Goal: Information Seeking & Learning: Find specific page/section

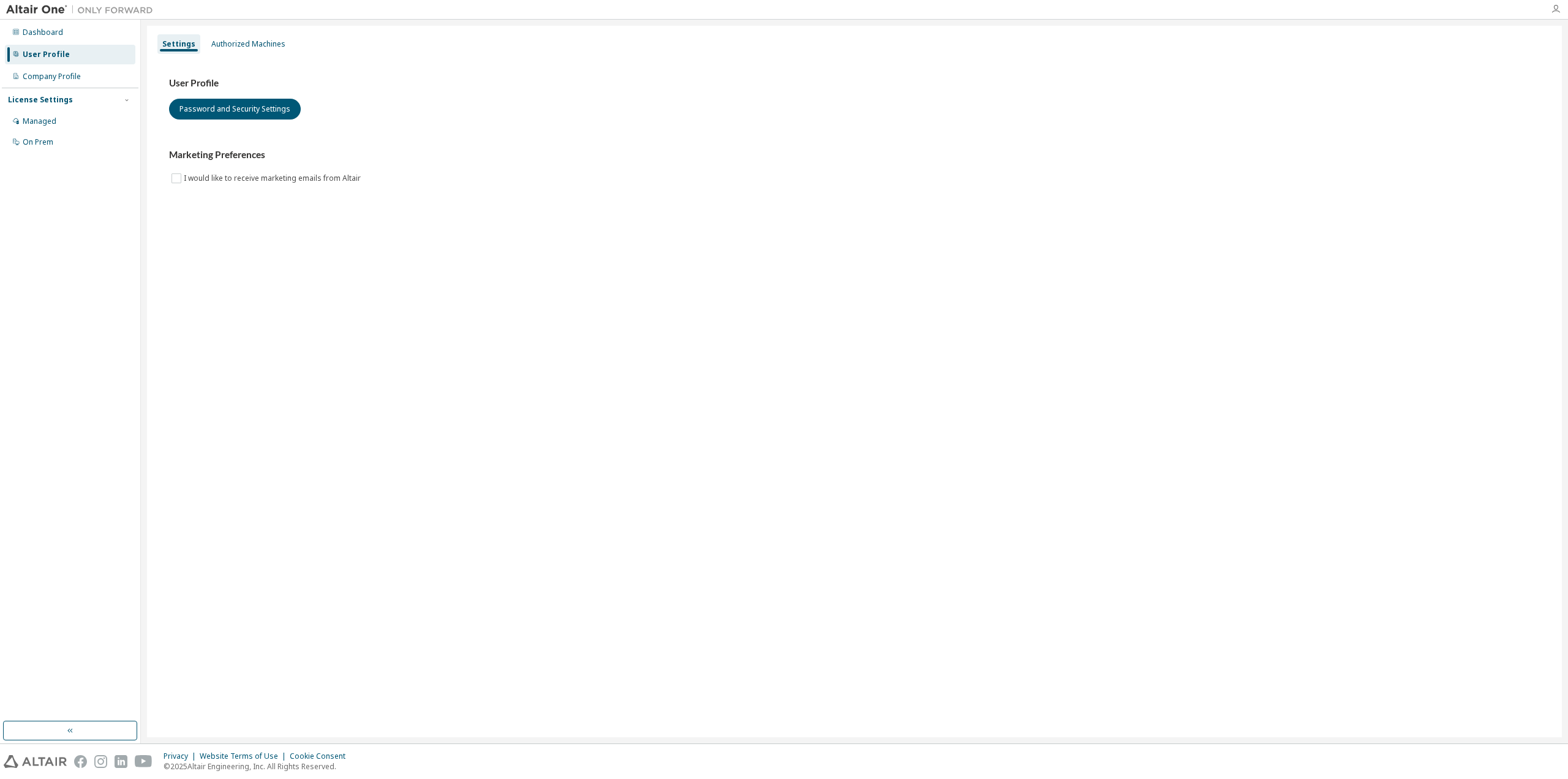
click at [1558, 9] on icon "button" at bounding box center [1556, 10] width 10 height 10
click at [1430, 151] on link "Community & Support" at bounding box center [1448, 153] width 78 height 12
